Goal: Task Accomplishment & Management: Use online tool/utility

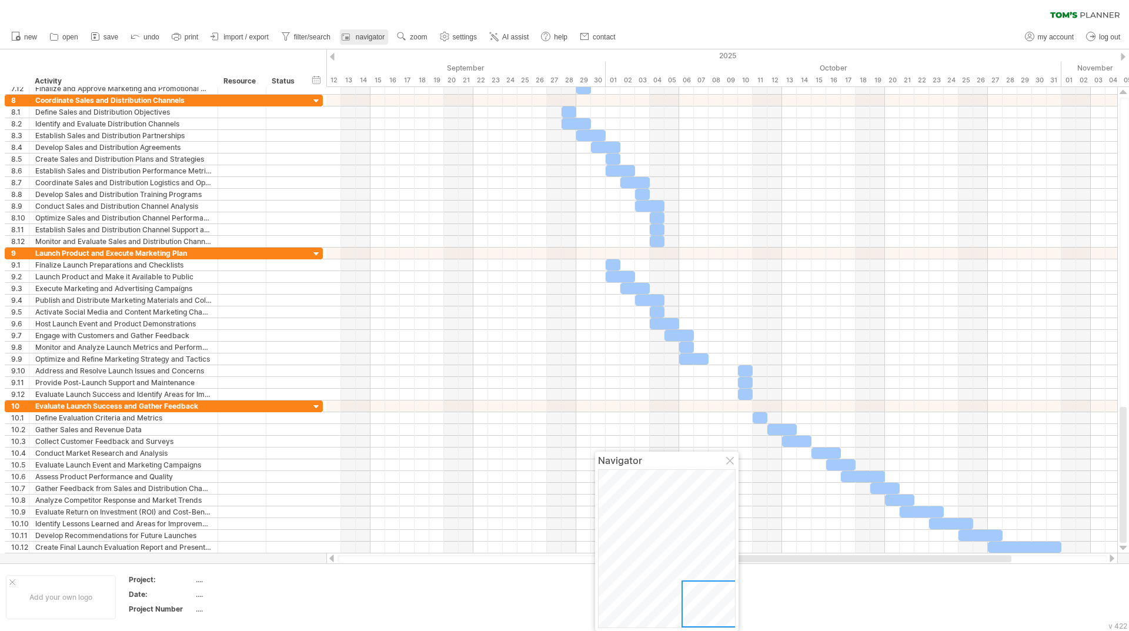
click at [371, 39] on span "navigator" at bounding box center [370, 37] width 29 height 8
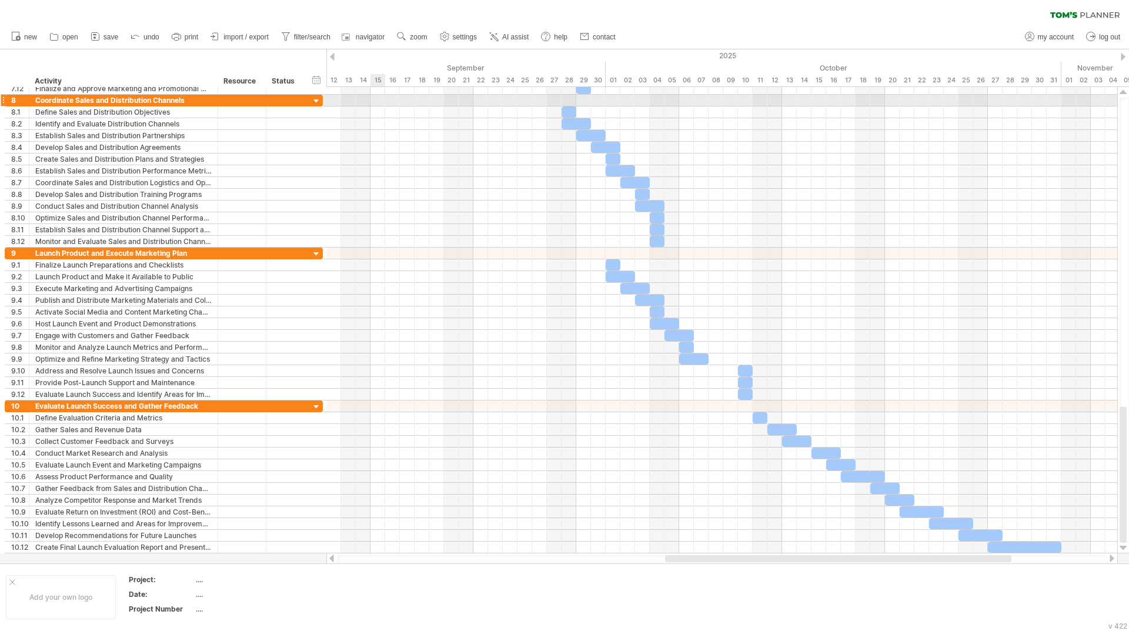
click at [377, 105] on div at bounding box center [721, 101] width 791 height 12
click at [376, 92] on div at bounding box center [721, 89] width 791 height 12
click at [376, 80] on div "15" at bounding box center [377, 80] width 15 height 12
click at [240, 34] on span "import / export" at bounding box center [245, 37] width 45 height 8
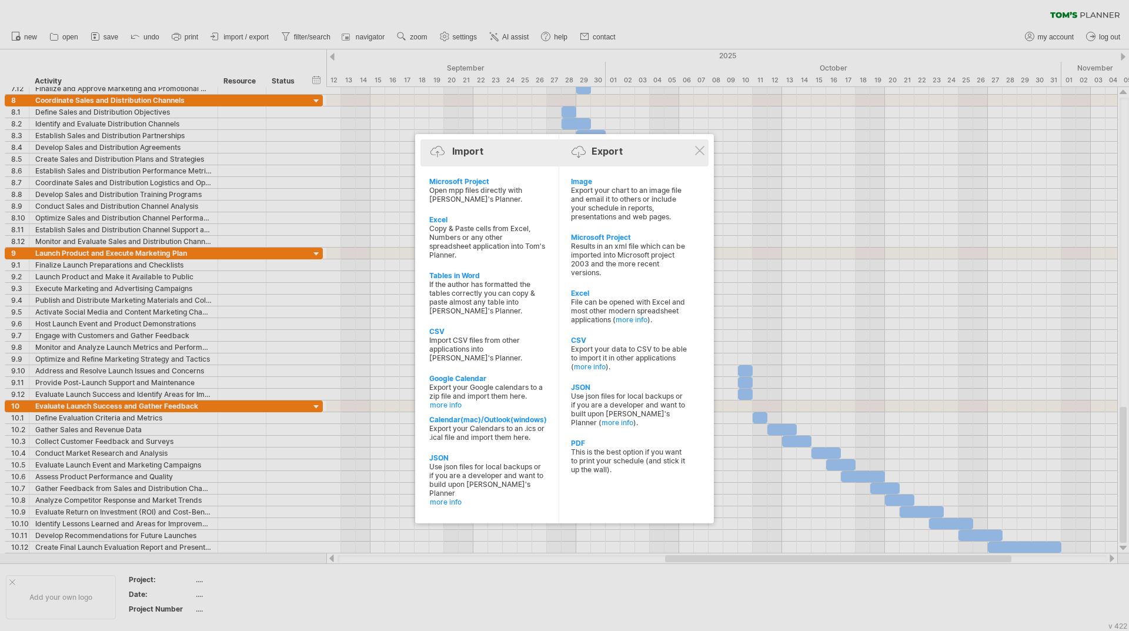
click at [606, 151] on div "Export" at bounding box center [606, 151] width 31 height 12
click at [703, 149] on div at bounding box center [699, 150] width 9 height 9
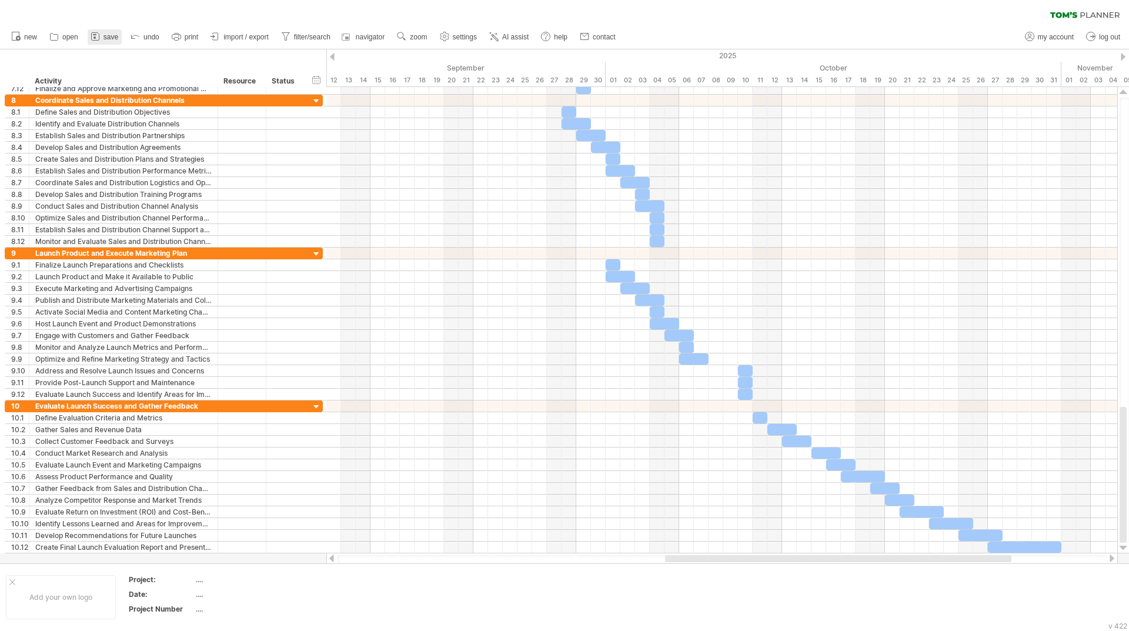
click at [107, 36] on span "save" at bounding box center [110, 37] width 15 height 8
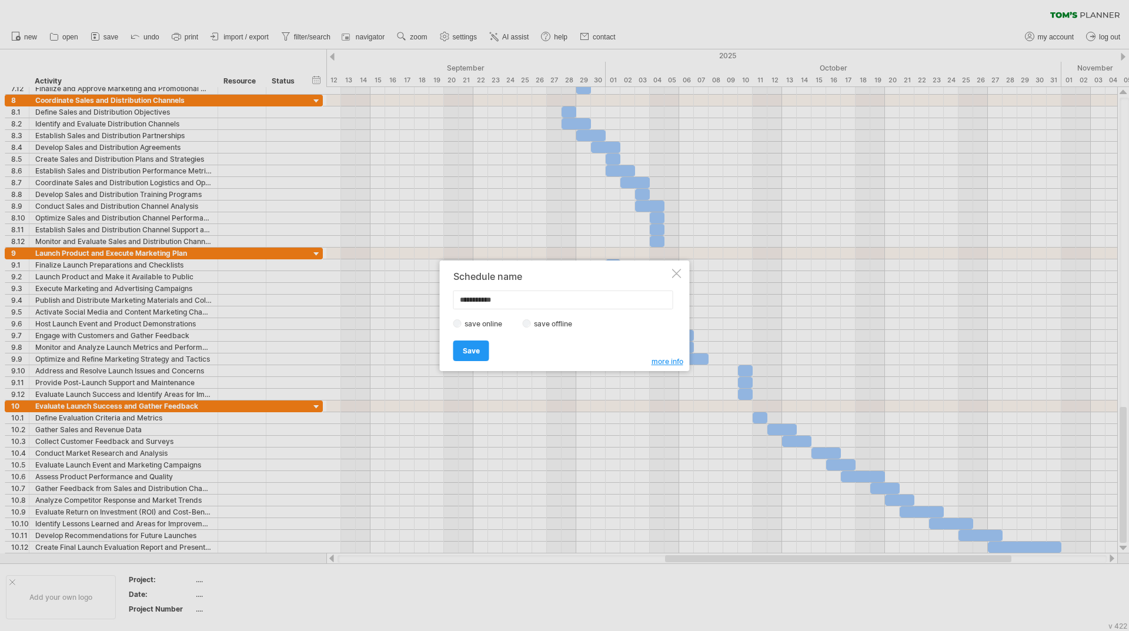
click at [531, 324] on label "save offline" at bounding box center [556, 323] width 51 height 9
click at [477, 352] on span "Save" at bounding box center [471, 350] width 17 height 9
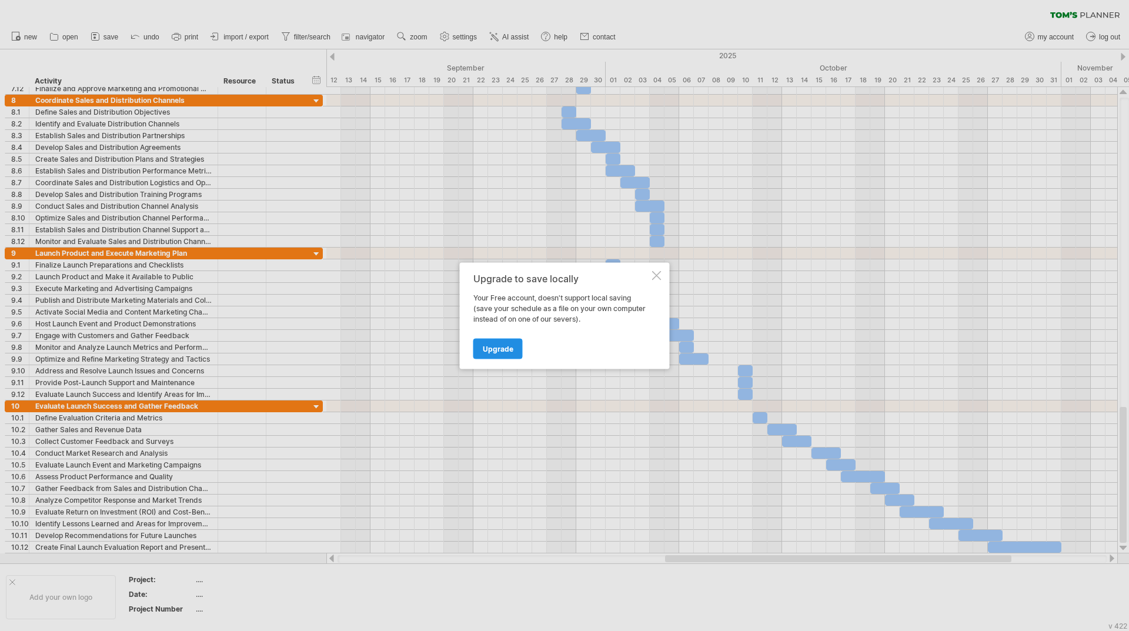
click at [506, 344] on span "Upgrade" at bounding box center [498, 348] width 31 height 9
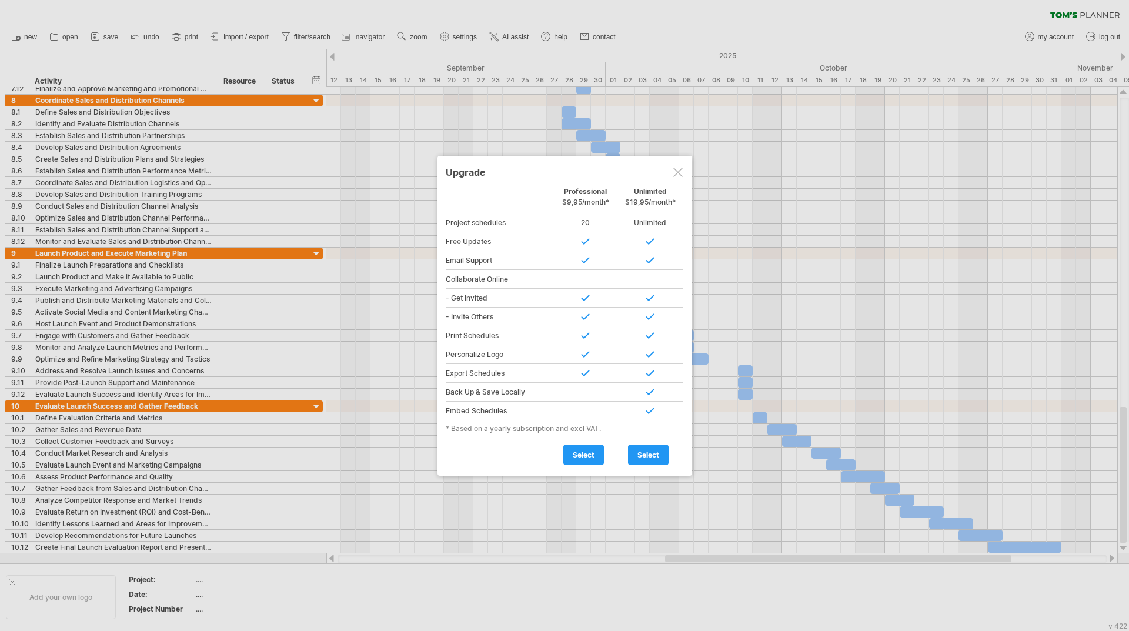
click at [677, 173] on div at bounding box center [677, 172] width 9 height 9
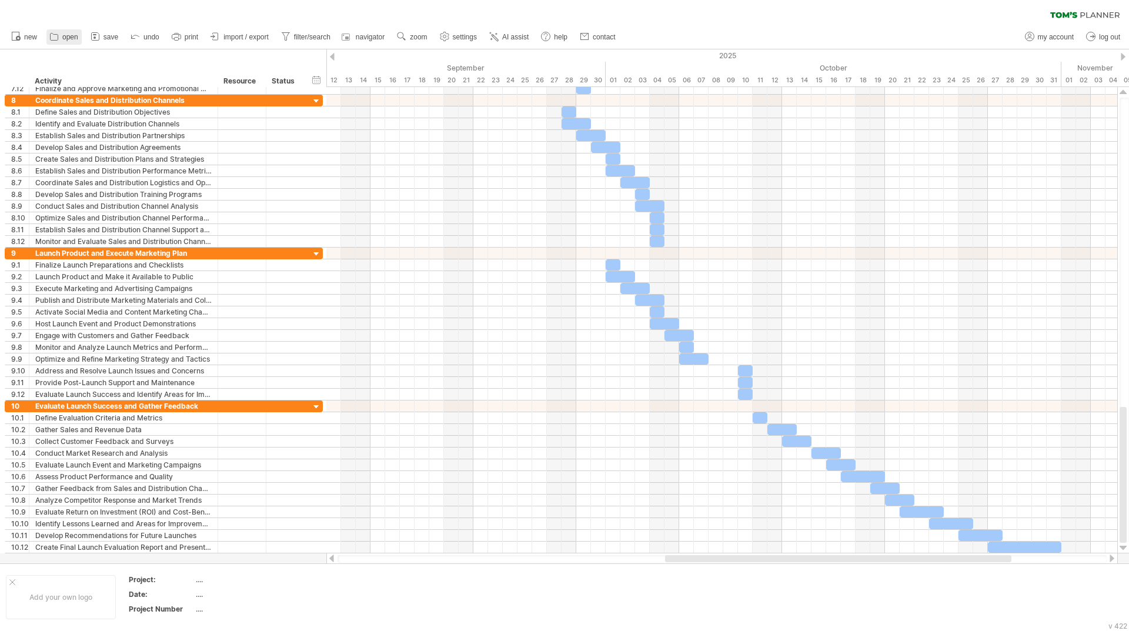
click at [54, 35] on icon at bounding box center [55, 37] width 8 height 7
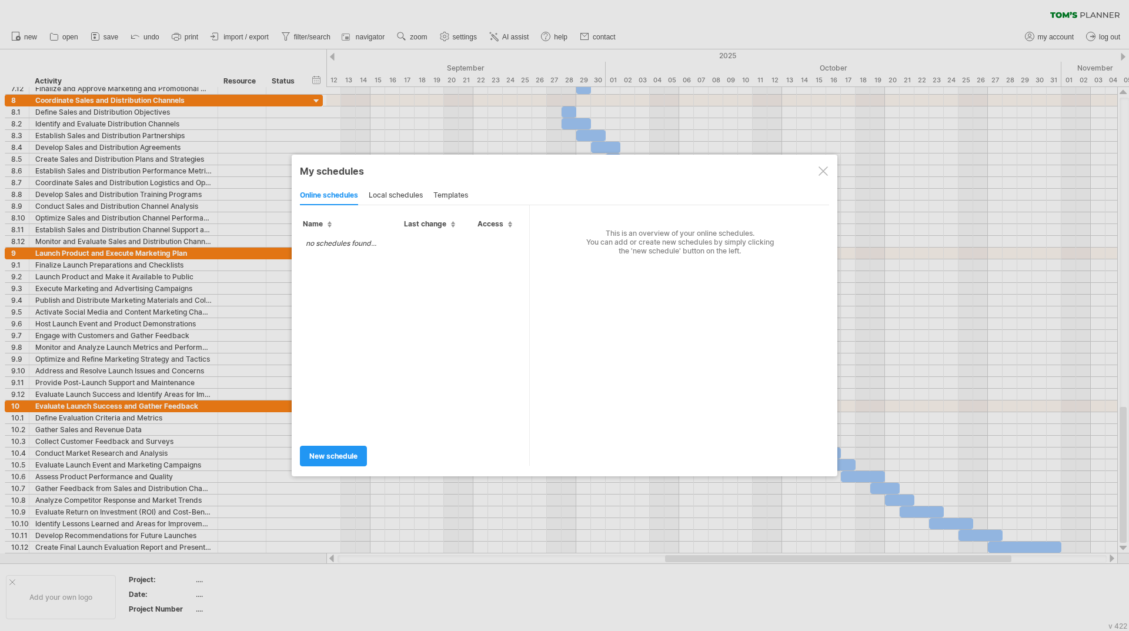
click at [824, 171] on div at bounding box center [822, 170] width 9 height 9
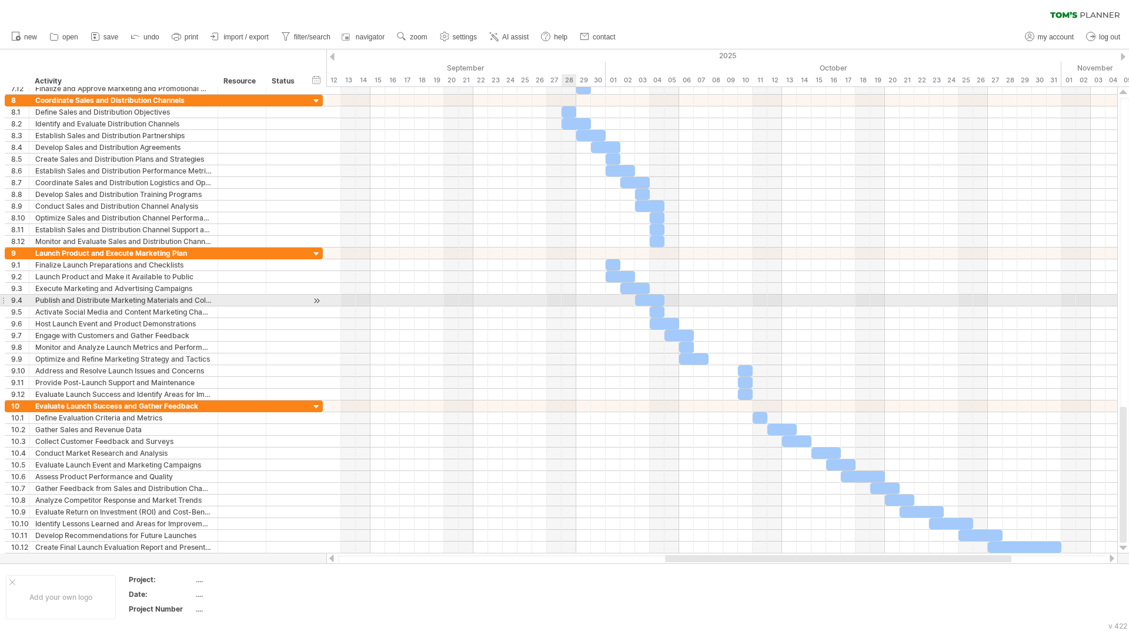
click at [563, 66] on div "Trying to reach [DOMAIN_NAME] Connected again... 0% clear filter new 1" at bounding box center [564, 315] width 1129 height 631
